Goal: Navigation & Orientation: Find specific page/section

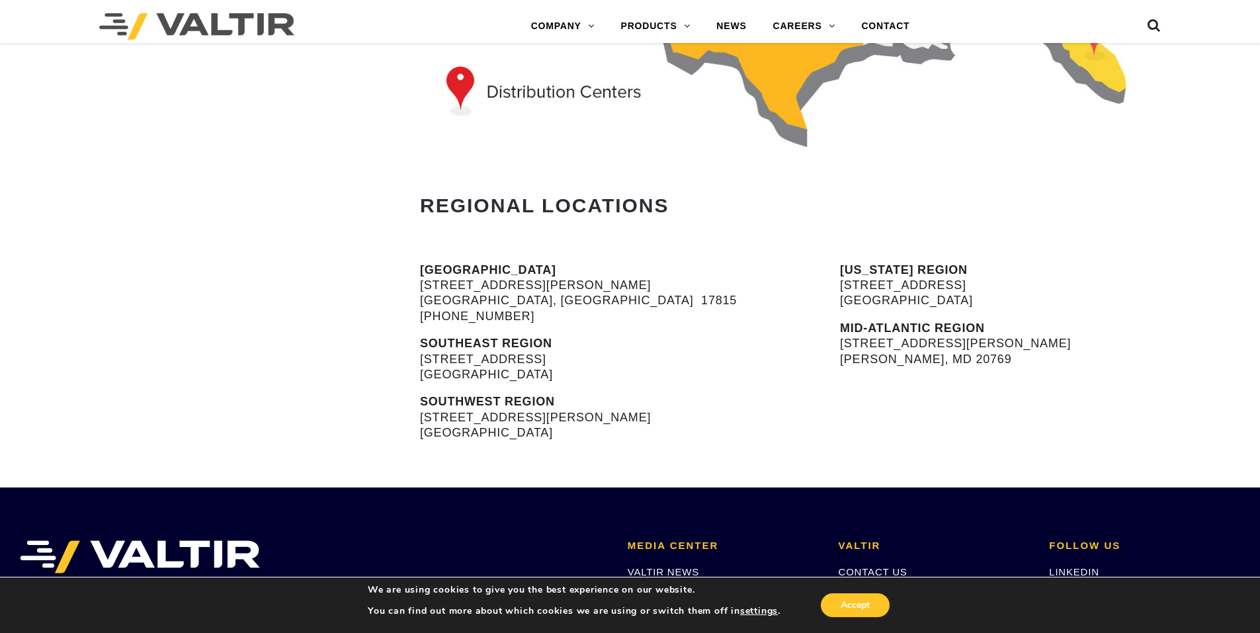
scroll to position [198, 0]
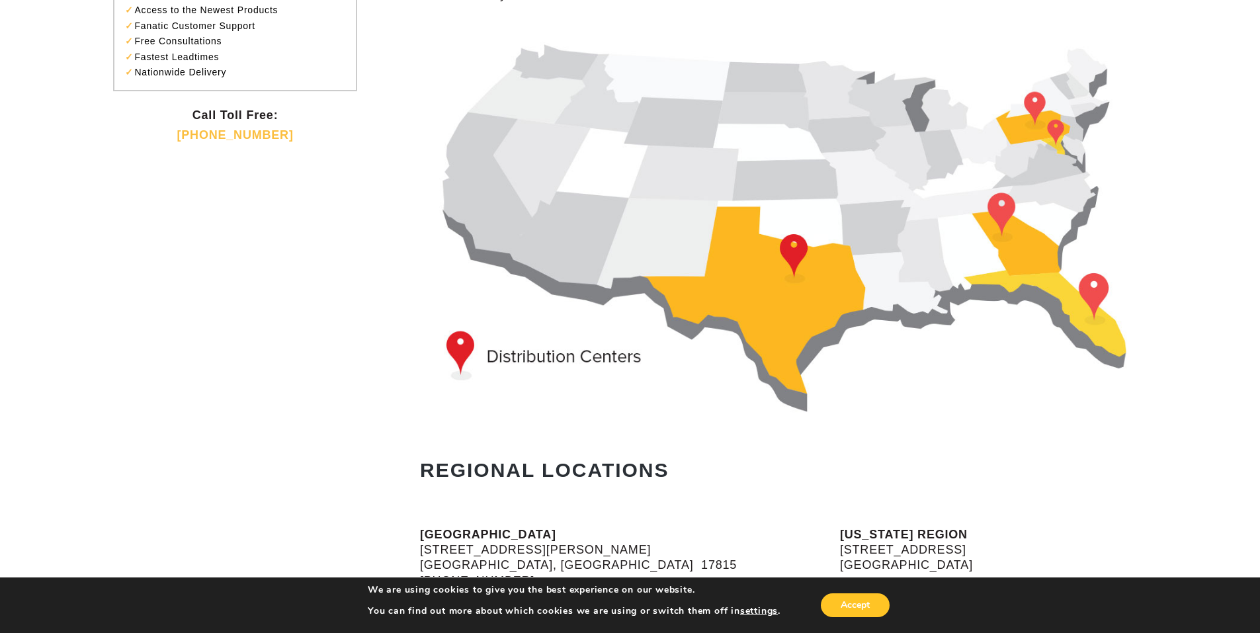
click at [791, 251] on img at bounding box center [807, 220] width 774 height 397
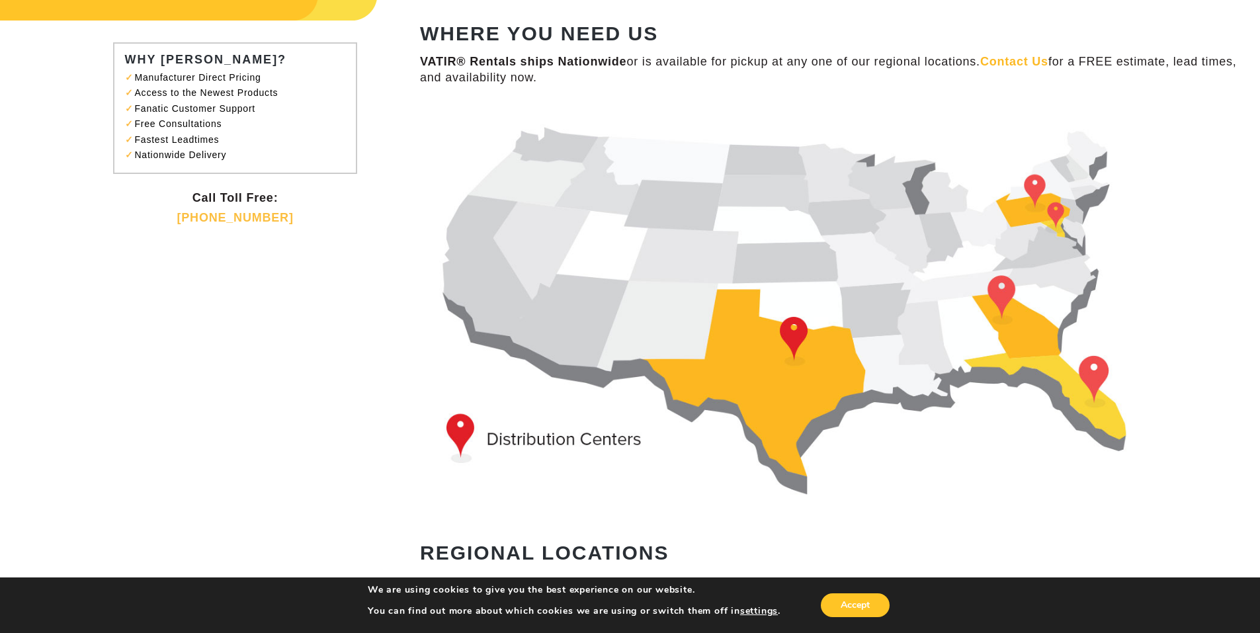
scroll to position [0, 0]
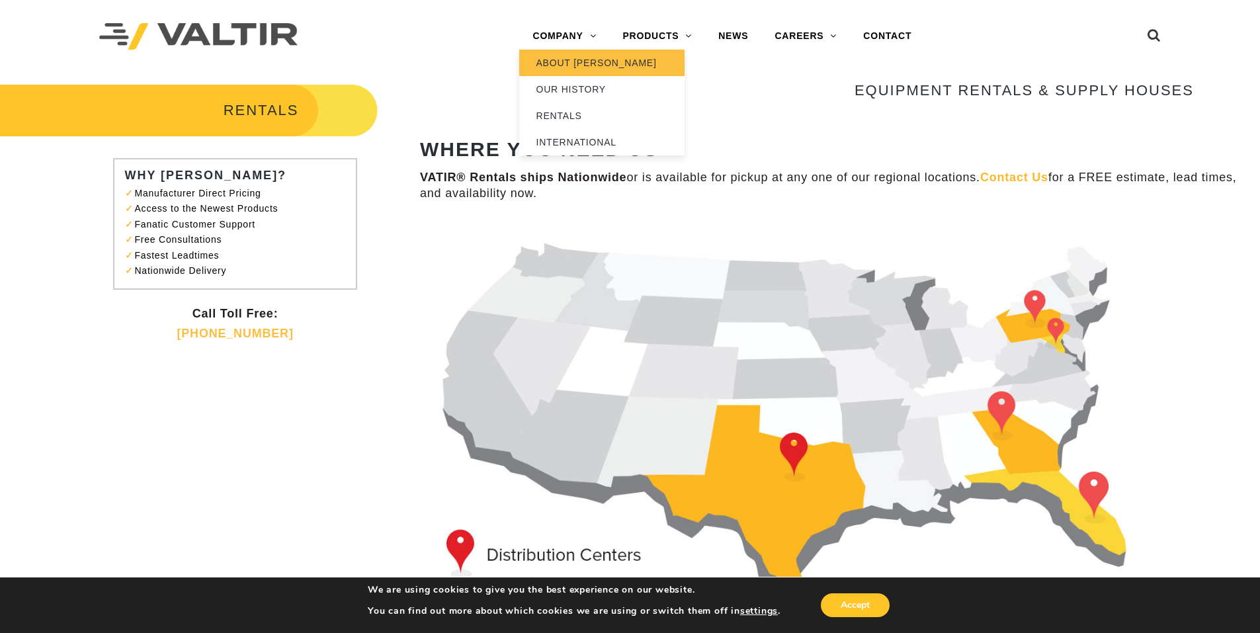
click at [570, 60] on link "ABOUT [PERSON_NAME]" at bounding box center [601, 63] width 165 height 26
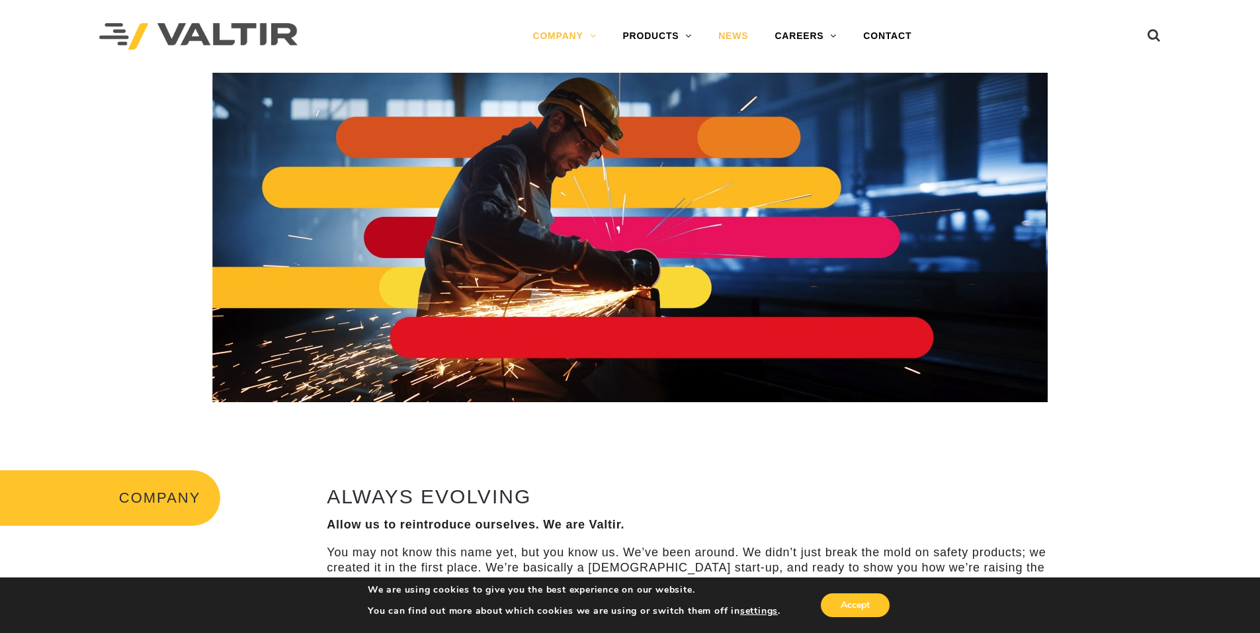
click at [737, 34] on link "NEWS" at bounding box center [733, 36] width 56 height 26
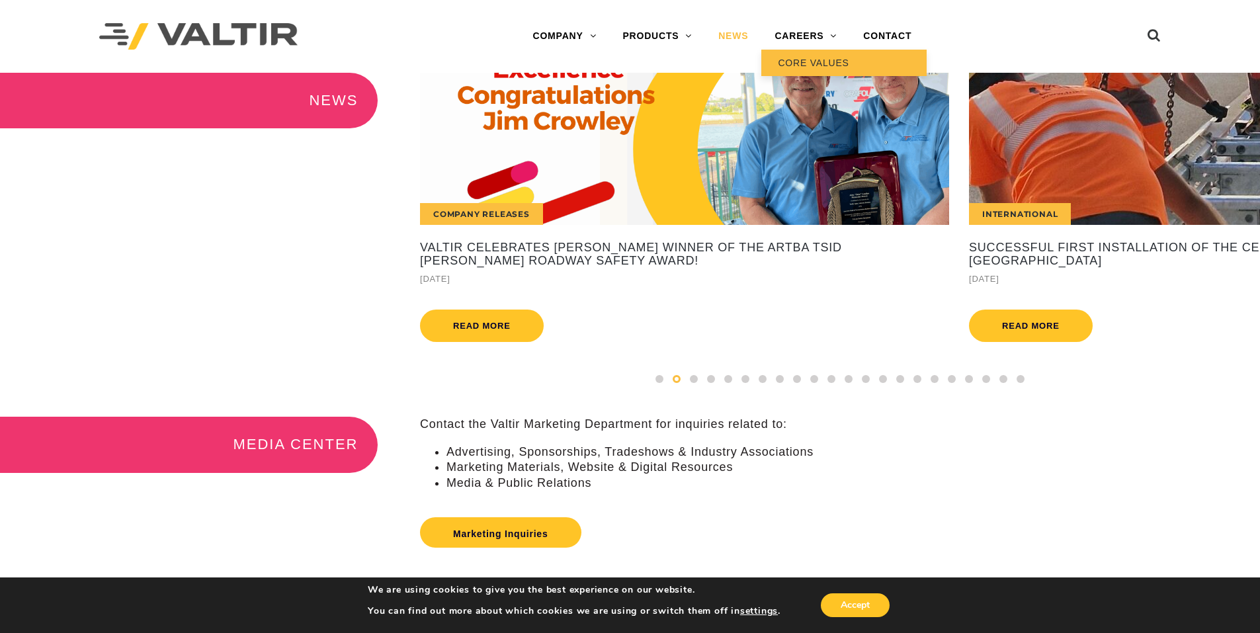
click at [806, 60] on link "CORE VALUES" at bounding box center [843, 63] width 165 height 26
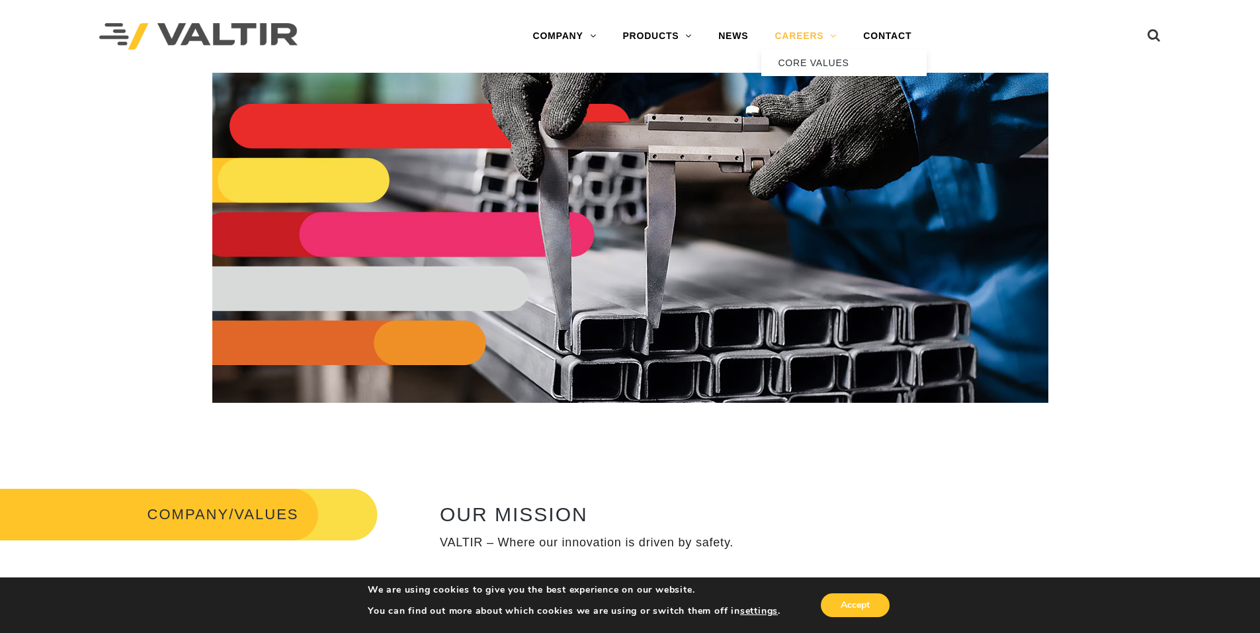
click at [813, 35] on link "CAREERS" at bounding box center [805, 36] width 89 height 26
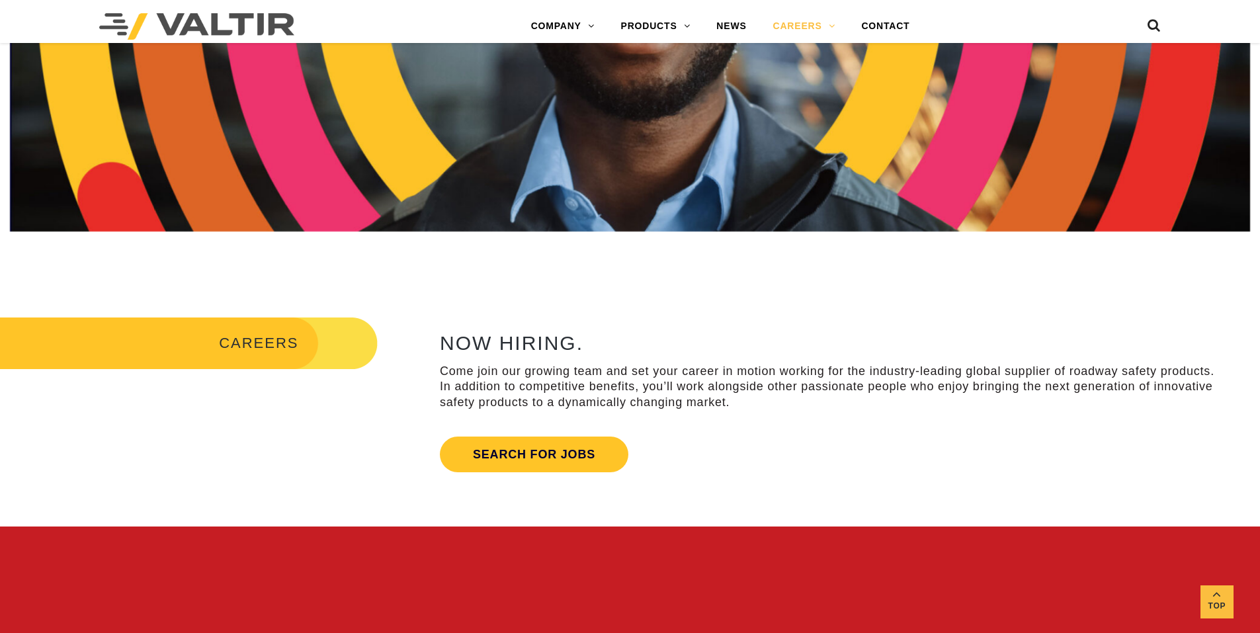
scroll to position [529, 0]
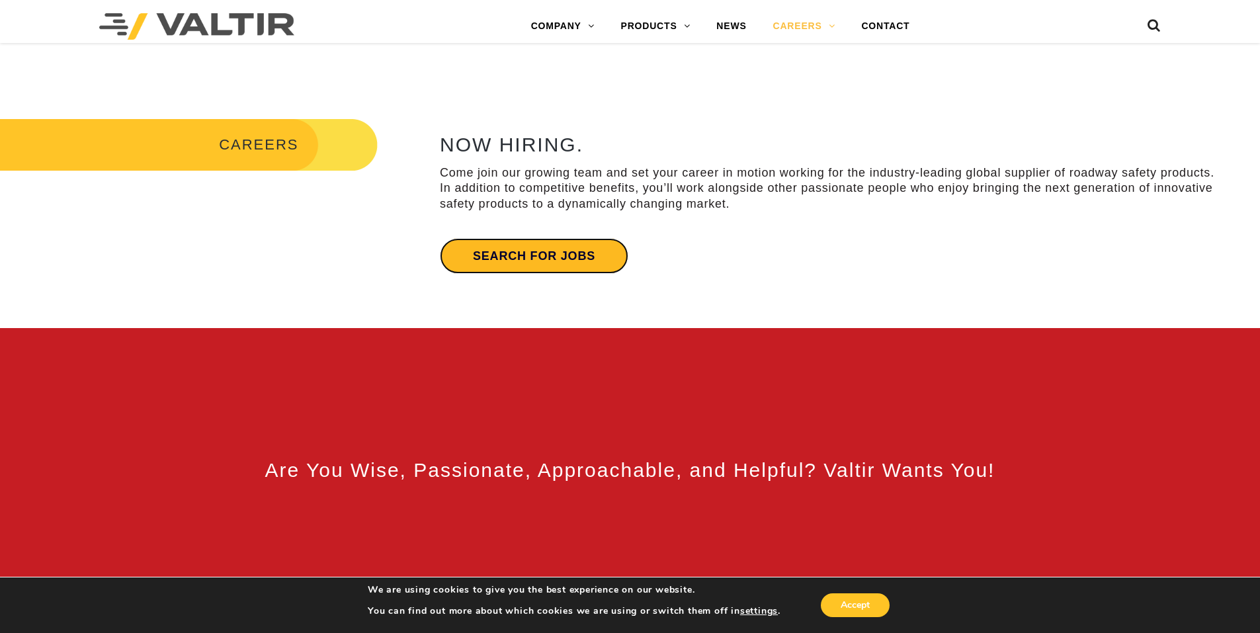
click at [519, 260] on link "Search for jobs" at bounding box center [534, 256] width 189 height 36
